Goal: Task Accomplishment & Management: Manage account settings

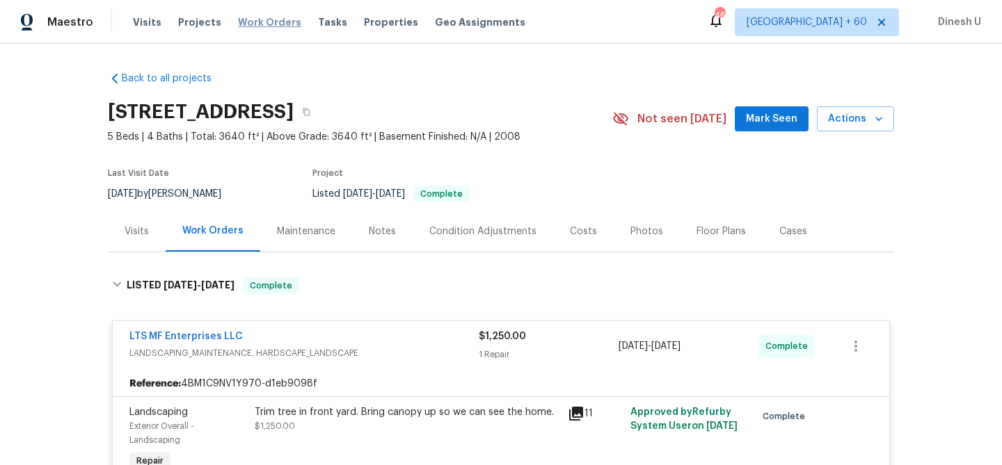
click at [253, 23] on span "Work Orders" at bounding box center [269, 22] width 63 height 14
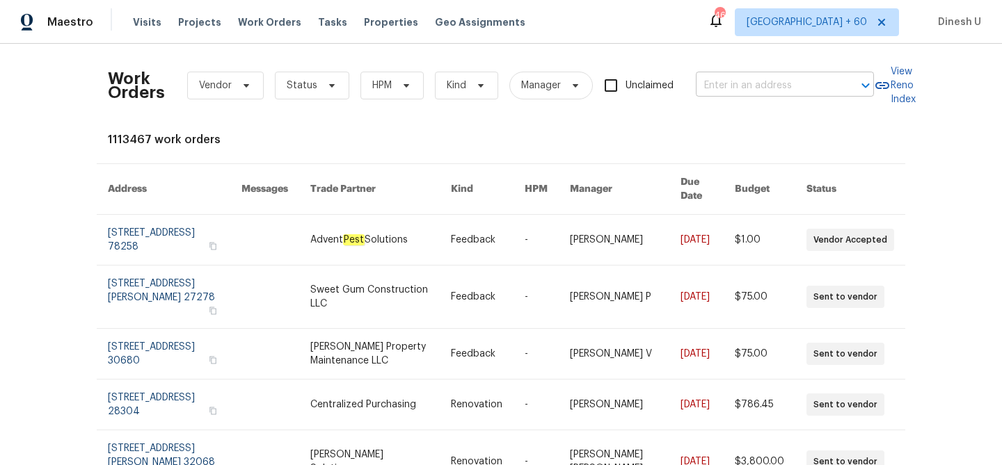
click at [757, 79] on input "text" at bounding box center [765, 86] width 139 height 22
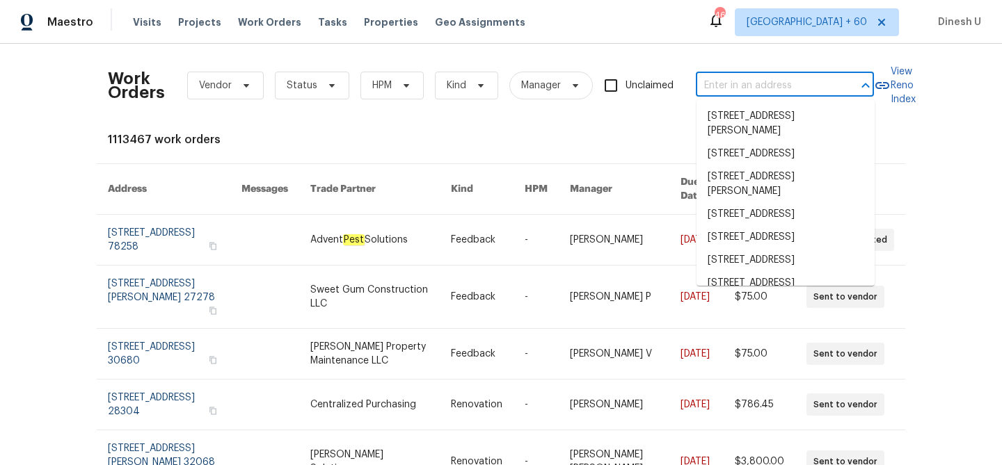
paste input "[STREET_ADDRESS]"
type input "[STREET_ADDRESS]"
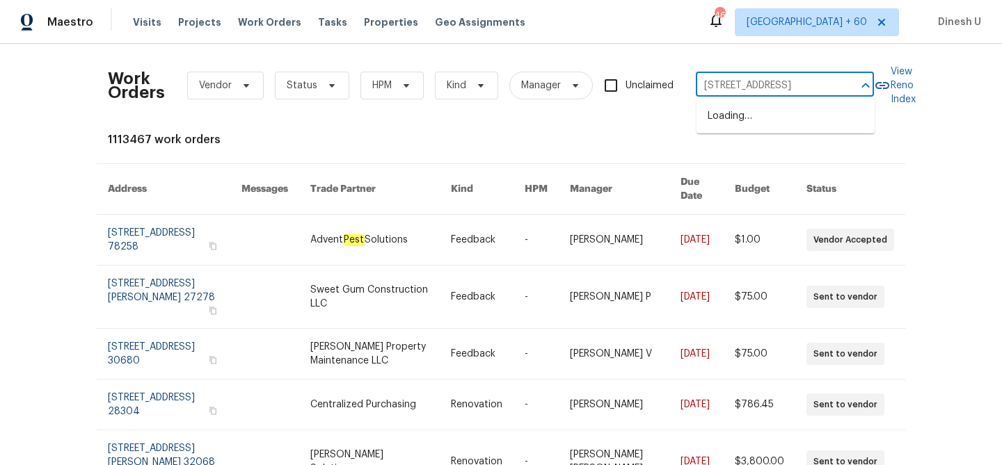
scroll to position [0, 73]
click at [736, 125] on li "[STREET_ADDRESS]" at bounding box center [786, 116] width 178 height 23
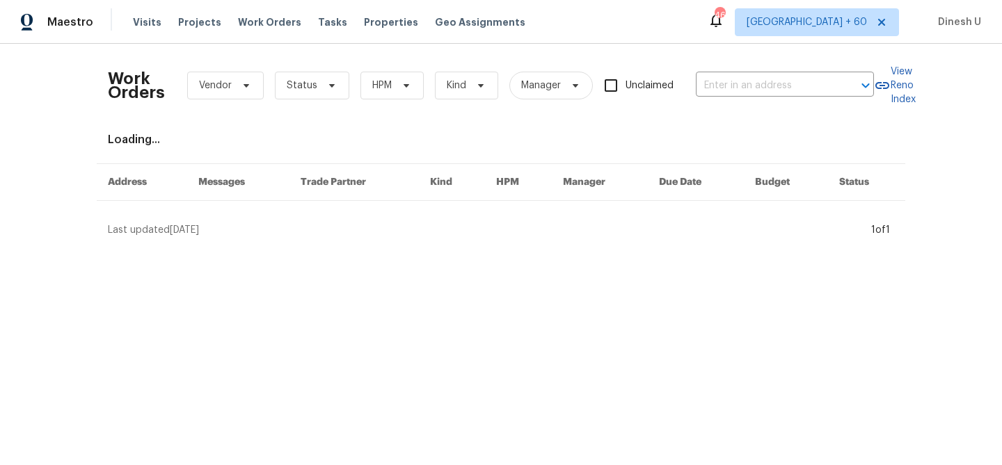
type input "[STREET_ADDRESS]"
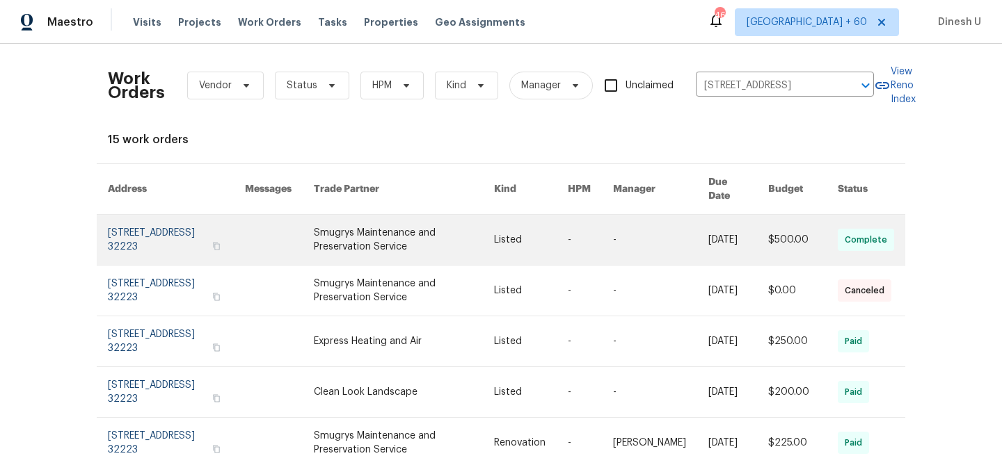
click at [177, 227] on link at bounding box center [176, 240] width 137 height 50
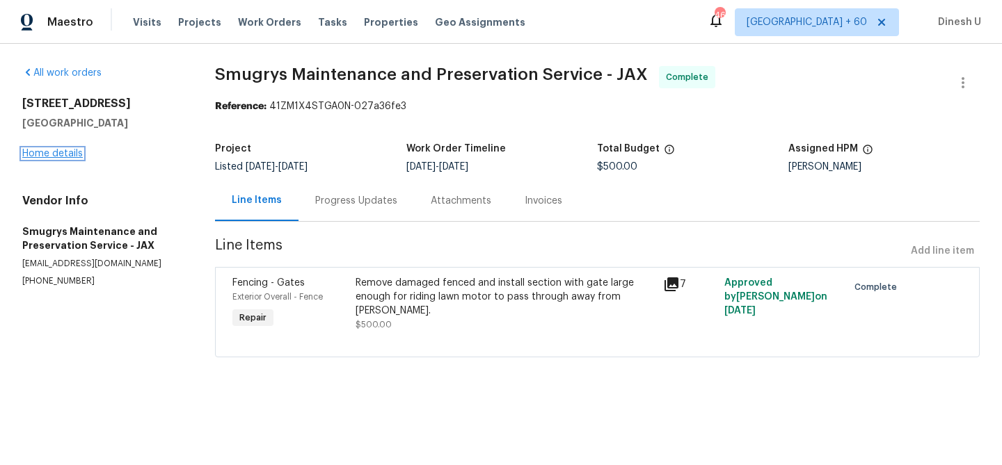
click at [49, 152] on link "Home details" at bounding box center [52, 154] width 61 height 10
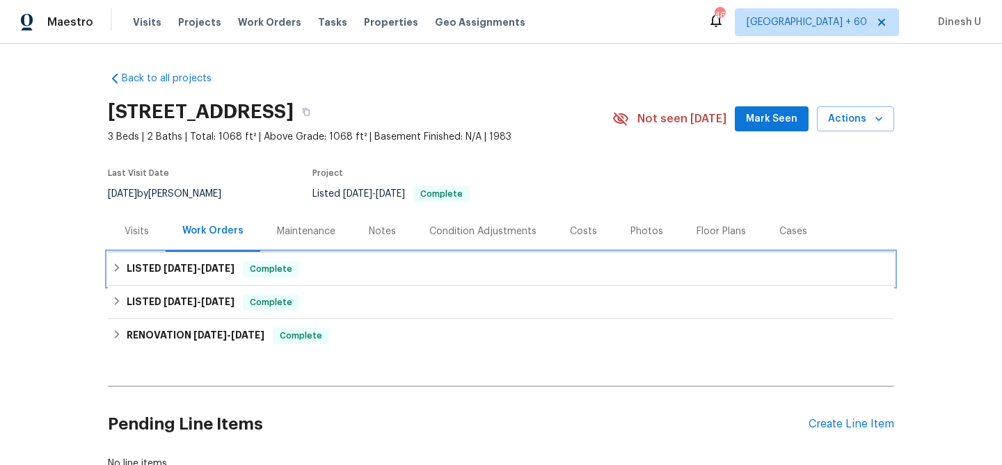
click at [182, 271] on span "[DATE]" at bounding box center [180, 269] width 33 height 10
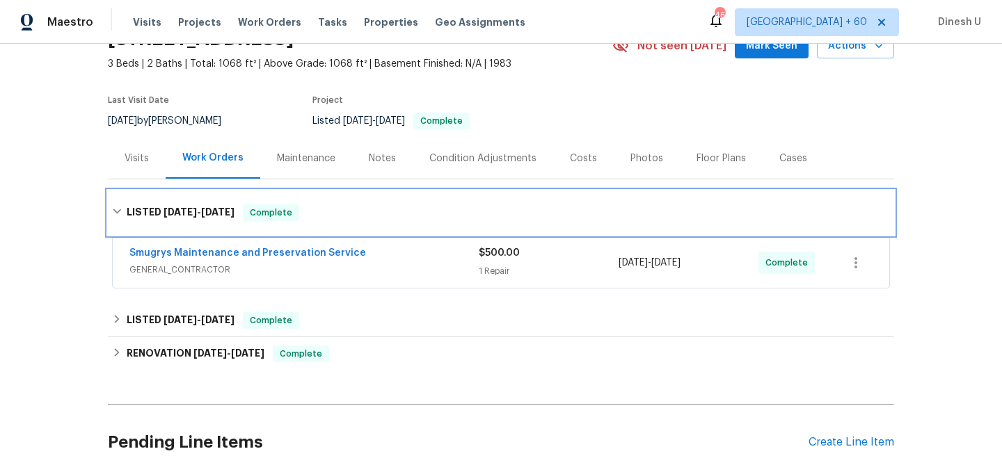
scroll to position [92, 0]
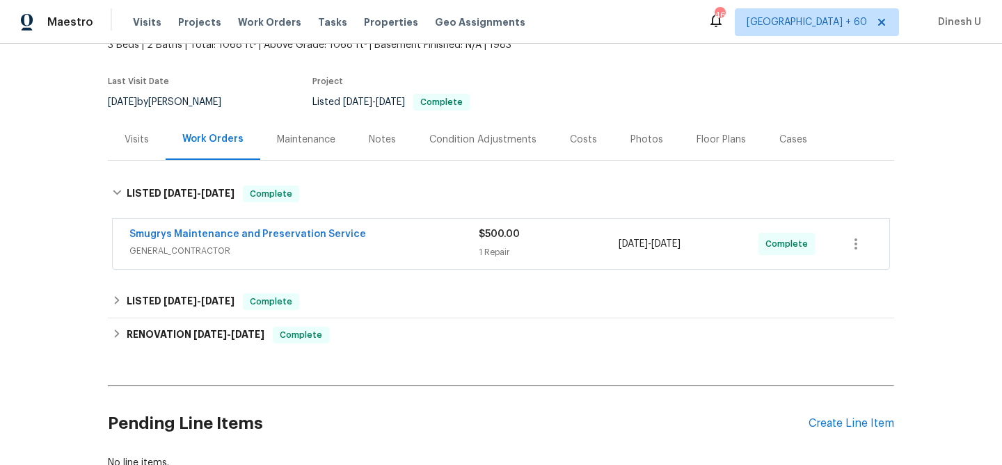
click at [493, 247] on div "1 Repair" at bounding box center [549, 253] width 140 height 14
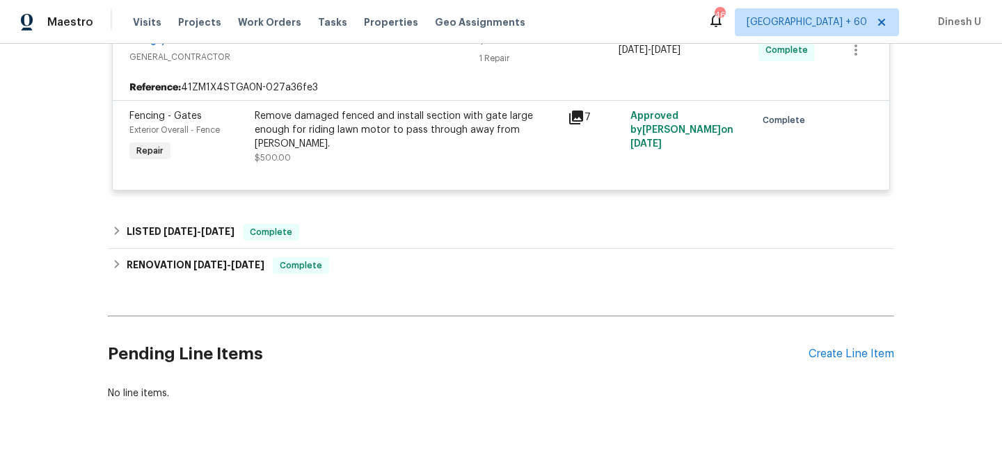
scroll to position [306, 0]
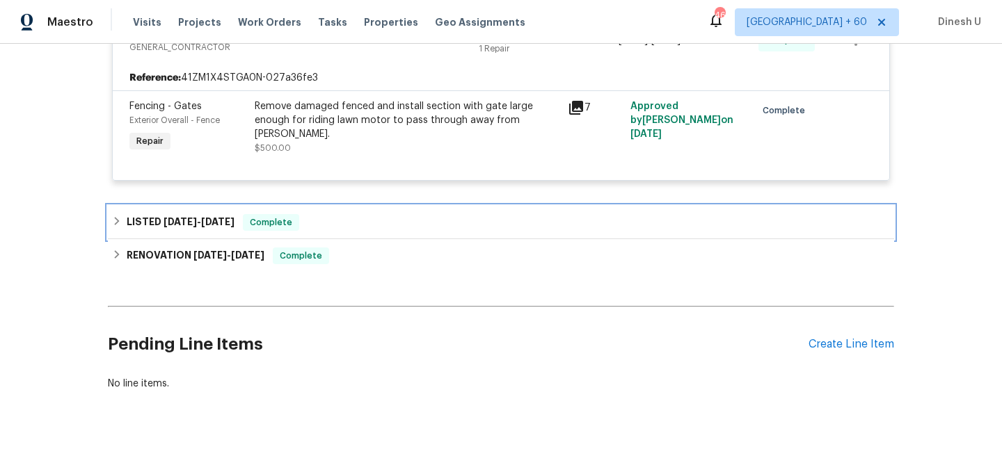
click at [204, 227] on span "[DATE] - [DATE]" at bounding box center [199, 222] width 71 height 10
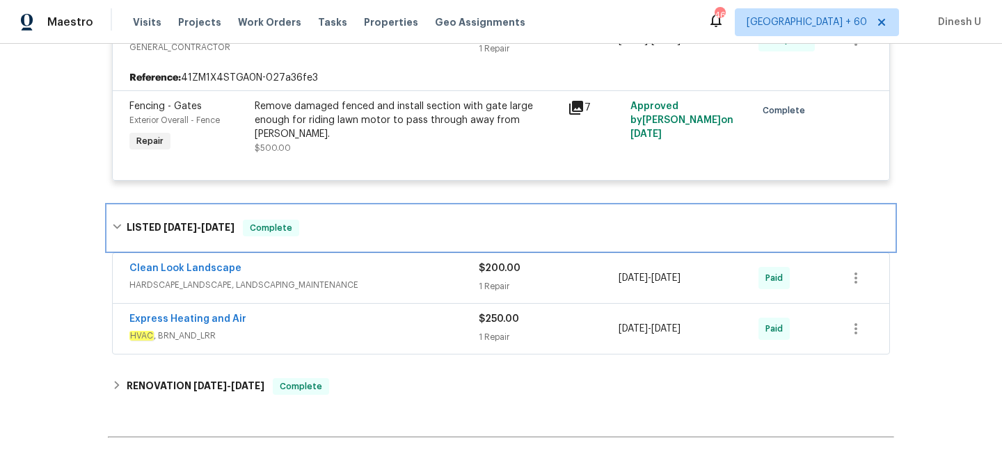
scroll to position [371, 0]
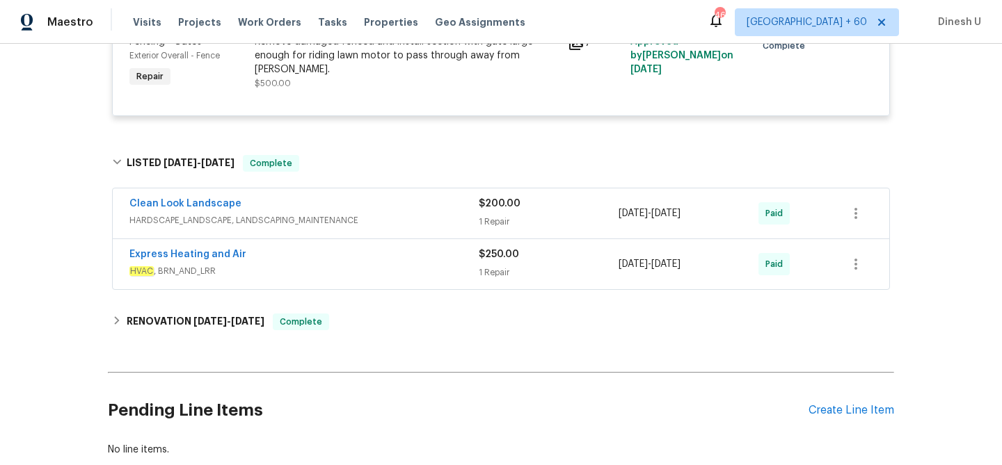
click at [501, 223] on div "1 Repair" at bounding box center [549, 222] width 140 height 14
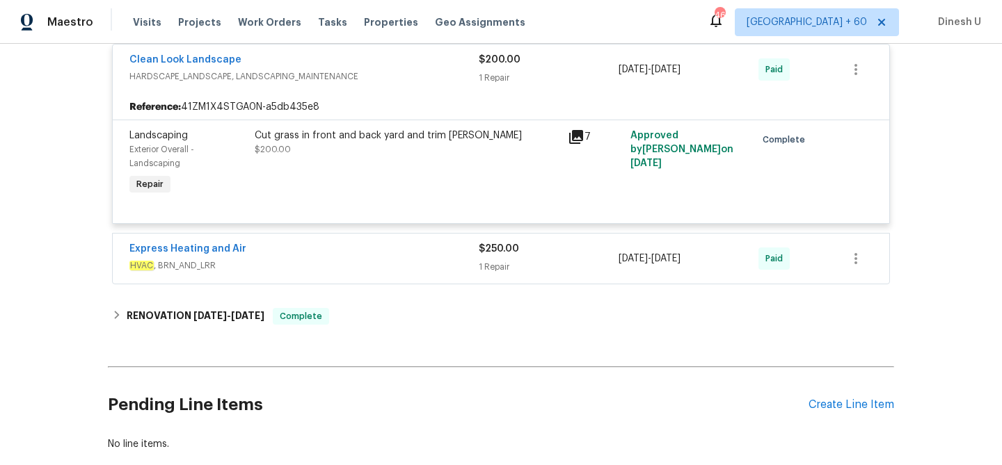
scroll to position [553, 0]
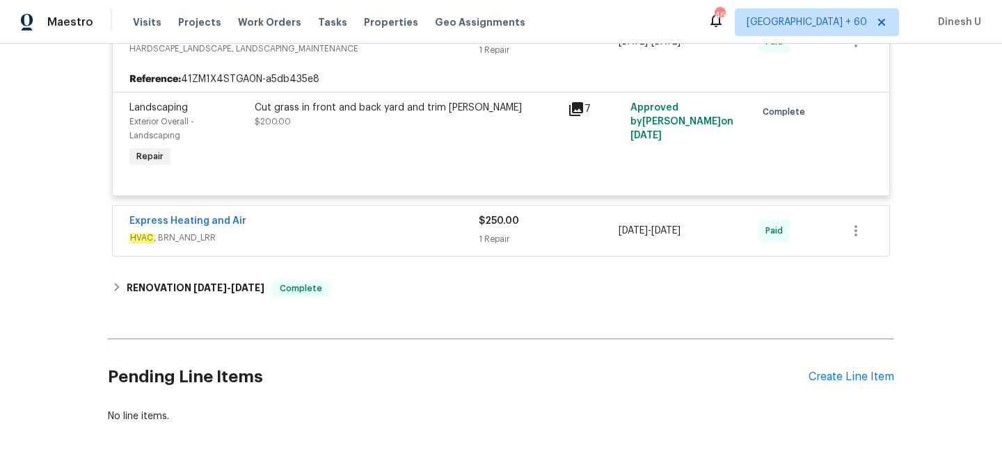
click at [486, 241] on div "1 Repair" at bounding box center [549, 239] width 140 height 14
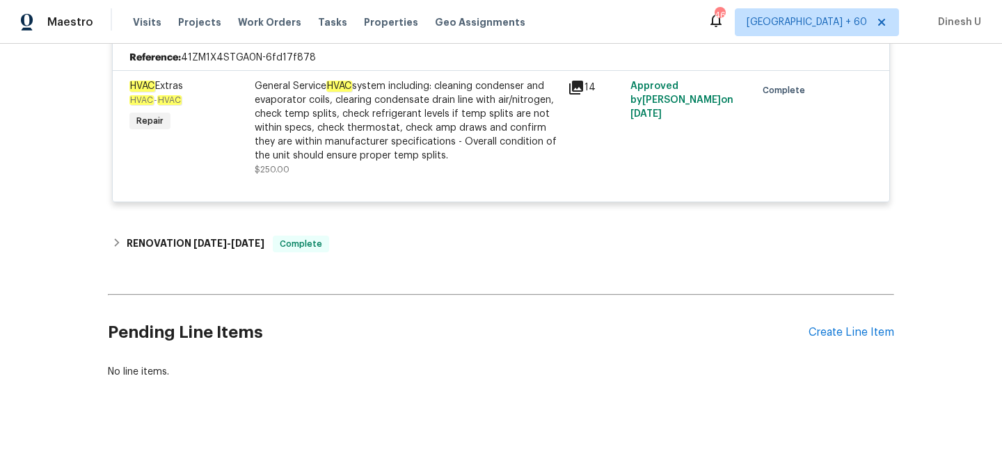
scroll to position [774, 0]
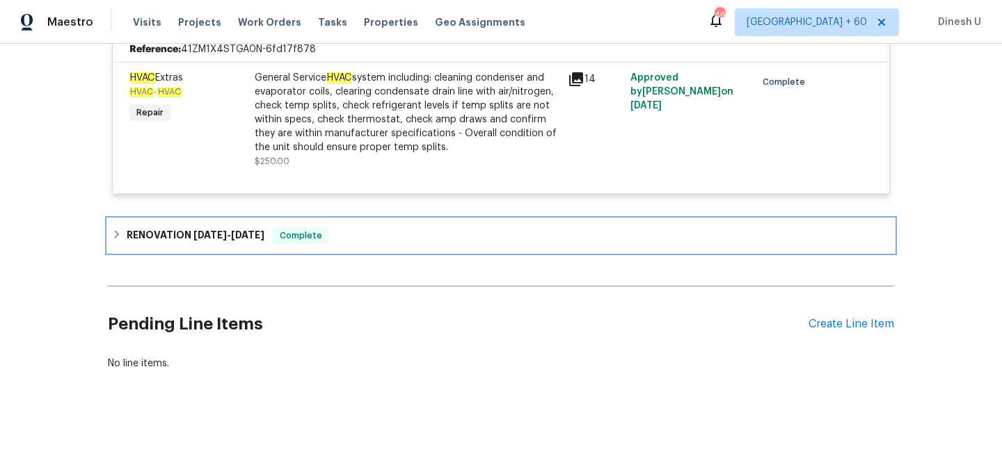
click at [216, 237] on span "[DATE]" at bounding box center [209, 235] width 33 height 10
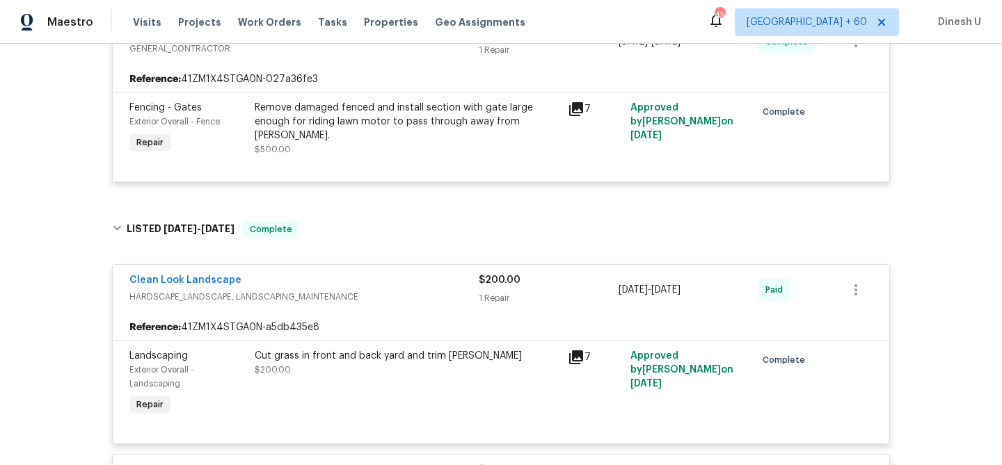
scroll to position [0, 0]
